Goal: Information Seeking & Learning: Learn about a topic

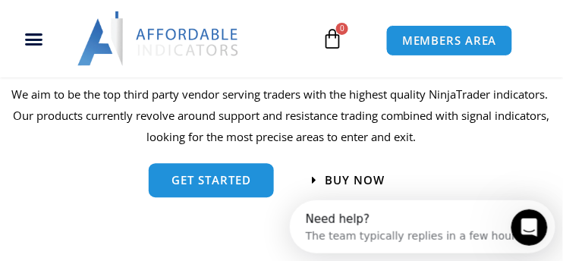
scroll to position [433, 0]
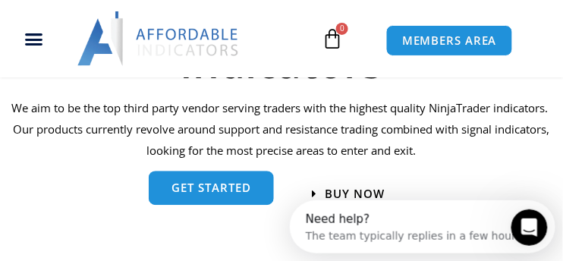
drag, startPoint x: 175, startPoint y: 190, endPoint x: 186, endPoint y: 183, distance: 12.6
click at [175, 190] on span "get started" at bounding box center [211, 187] width 80 height 11
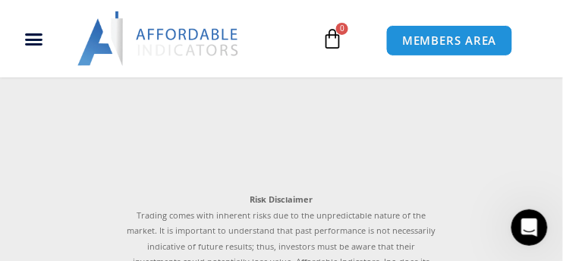
scroll to position [5315, 0]
